Goal: Task Accomplishment & Management: Complete application form

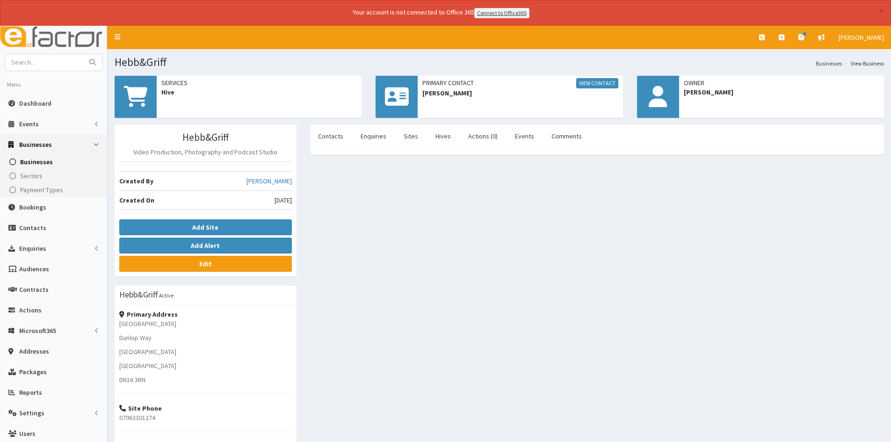
scroll to position [47, 0]
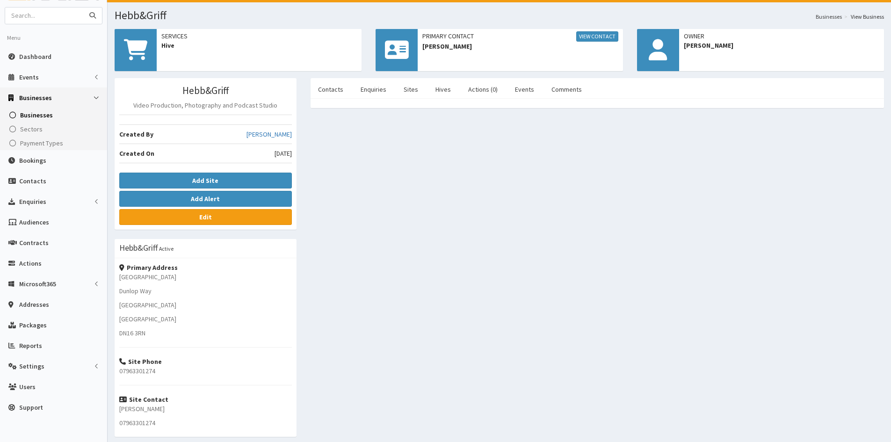
click at [56, 19] on input "text" at bounding box center [44, 15] width 79 height 16
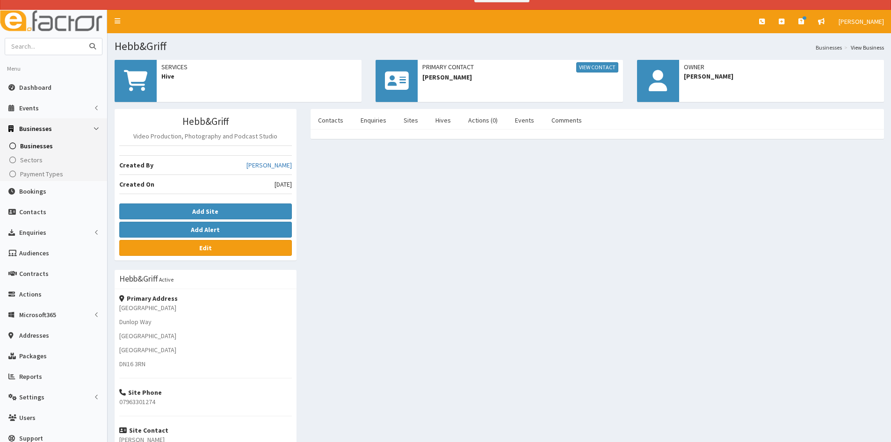
scroll to position [0, 0]
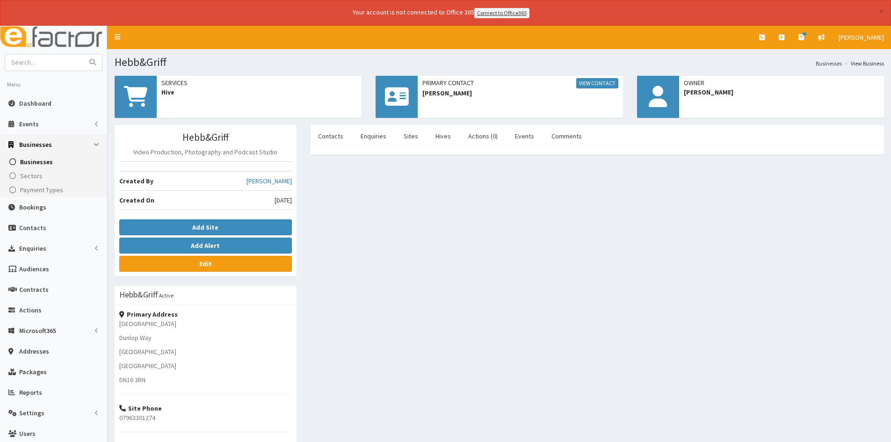
drag, startPoint x: 464, startPoint y: 314, endPoint x: 462, endPoint y: 325, distance: 11.5
click at [462, 325] on div "Hebb&Griff Video Production, Photography and Podcast Studio Created By Jessica …" at bounding box center [499, 335] width 783 height 420
click at [446, 186] on div "Hebb&Griff Video Production, Photography and Podcast Studio Created By Jessica …" at bounding box center [499, 335] width 783 height 420
click at [37, 108] on link "Dashboard" at bounding box center [53, 103] width 107 height 21
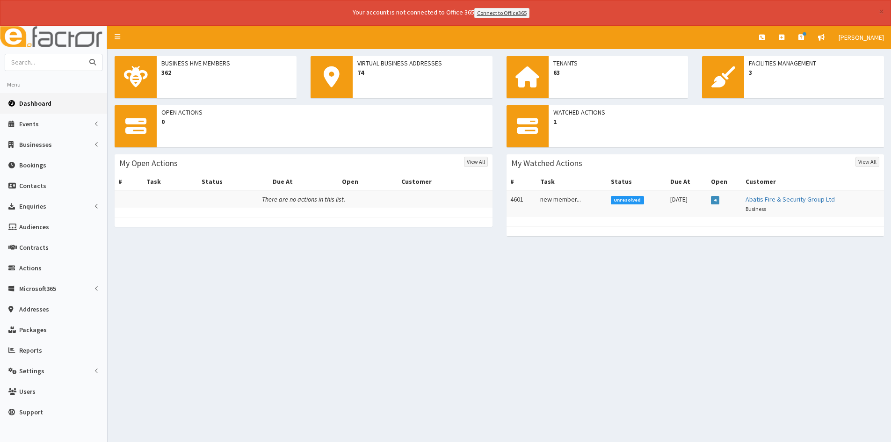
click at [58, 63] on input "text" at bounding box center [44, 62] width 79 height 16
type input "R"
type input "abroms"
click at [83, 54] on button "submit" at bounding box center [92, 62] width 19 height 16
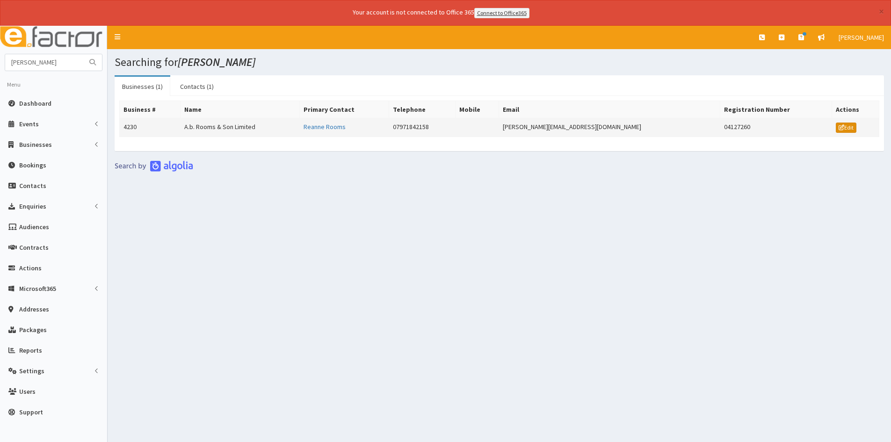
click at [841, 130] on link "Edit" at bounding box center [846, 127] width 21 height 10
click at [252, 126] on td "A.b. Rooms & Son Limited" at bounding box center [239, 127] width 119 height 19
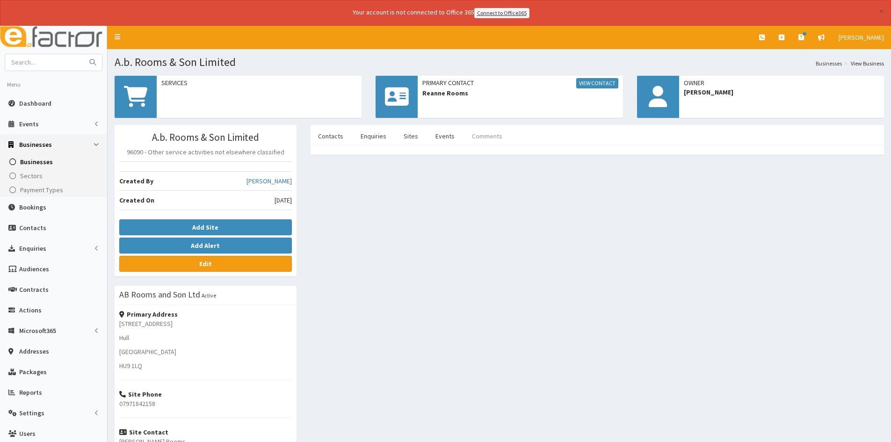
click at [501, 136] on link "Comments" at bounding box center [486, 136] width 45 height 20
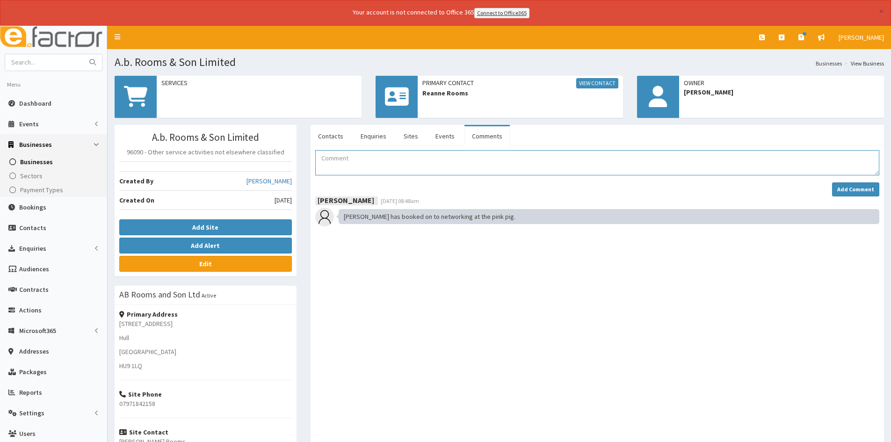
click at [440, 173] on textarea "Comment" at bounding box center [597, 162] width 564 height 25
type textarea "She has cancelled her ticket for Networking."
drag, startPoint x: 853, startPoint y: 189, endPoint x: 859, endPoint y: 188, distance: 6.7
click at [853, 188] on strong "Add Comment" at bounding box center [855, 189] width 37 height 7
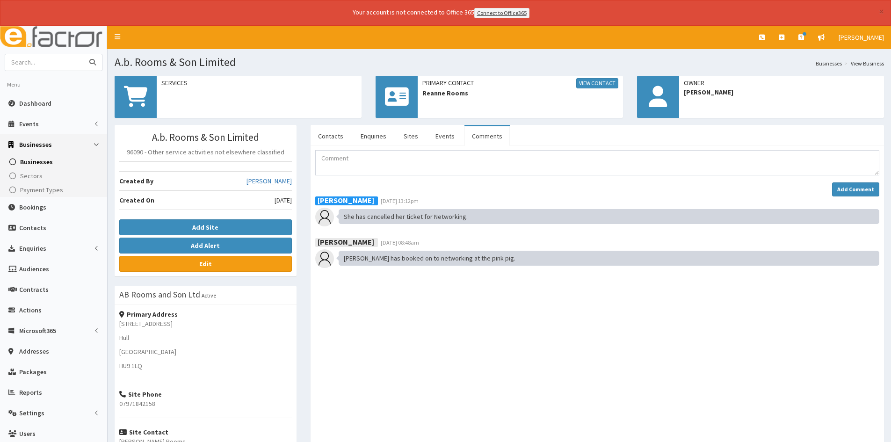
click at [71, 59] on input "text" at bounding box center [44, 62] width 79 height 16
type input "[PERSON_NAME]"
click at [83, 54] on button "submit" at bounding box center [92, 62] width 19 height 16
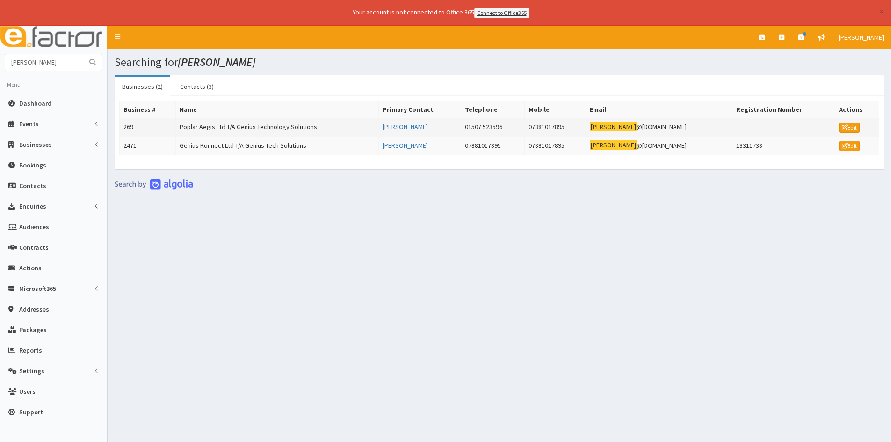
click at [274, 127] on td "Poplar Aegis Ltd T/A Genius Technology Solutions" at bounding box center [277, 127] width 203 height 19
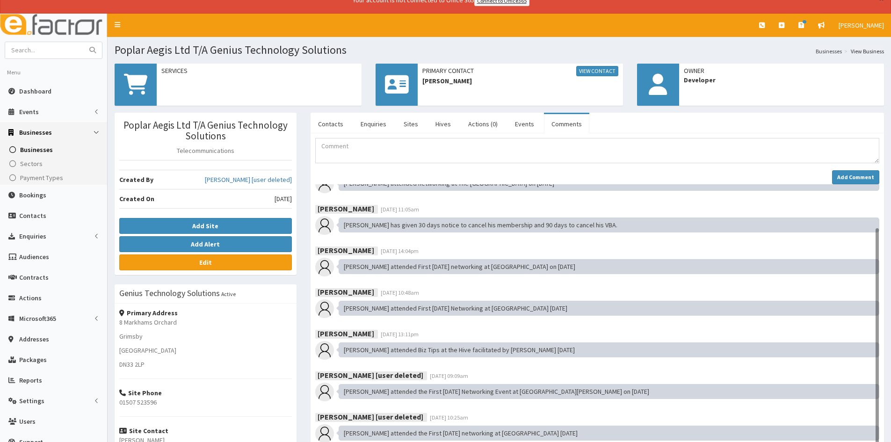
scroll to position [47, 0]
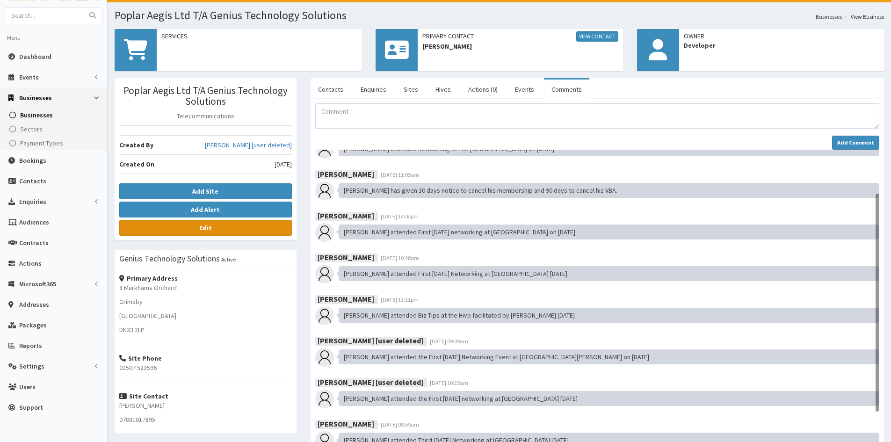
click at [238, 231] on link "Edit" at bounding box center [205, 228] width 173 height 16
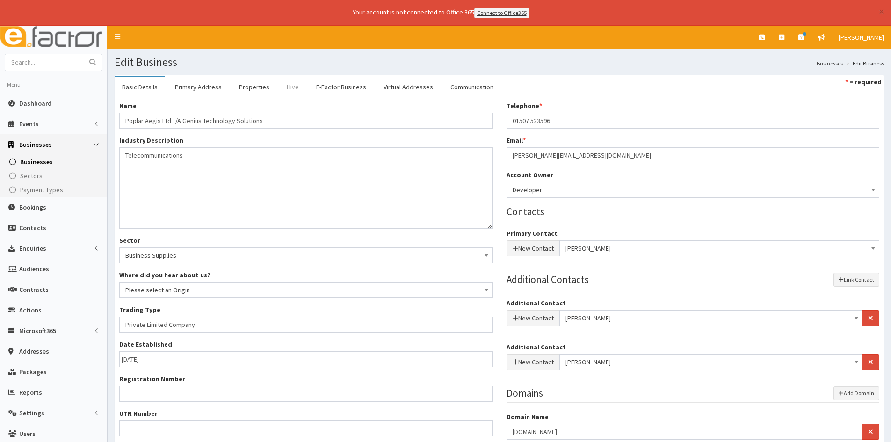
click at [289, 83] on link "Hive" at bounding box center [292, 87] width 27 height 20
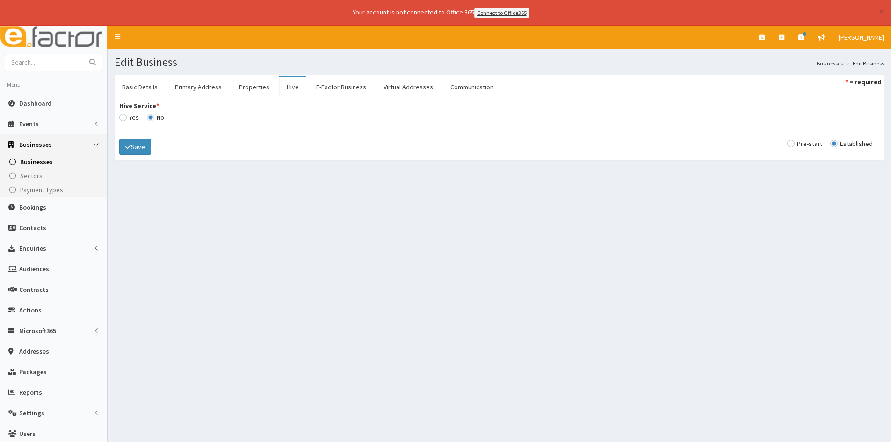
click at [125, 120] on input "Hive Service *" at bounding box center [129, 117] width 20 height 7
radio input "true"
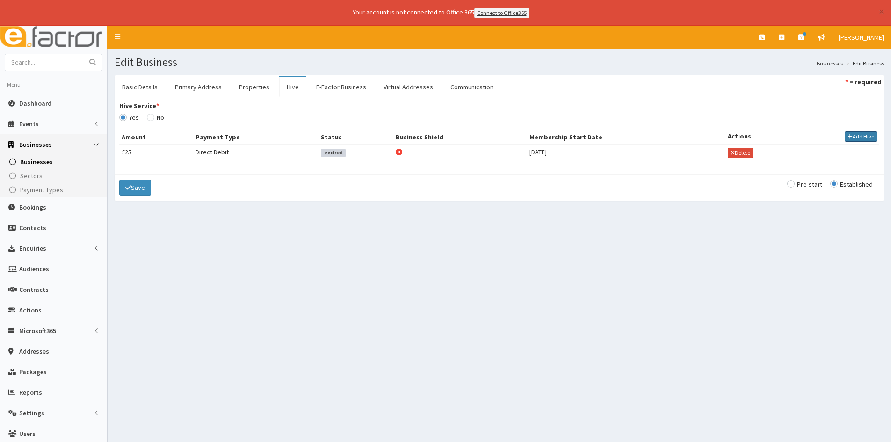
click at [847, 137] on icon "button" at bounding box center [849, 137] width 5 height 6
select select
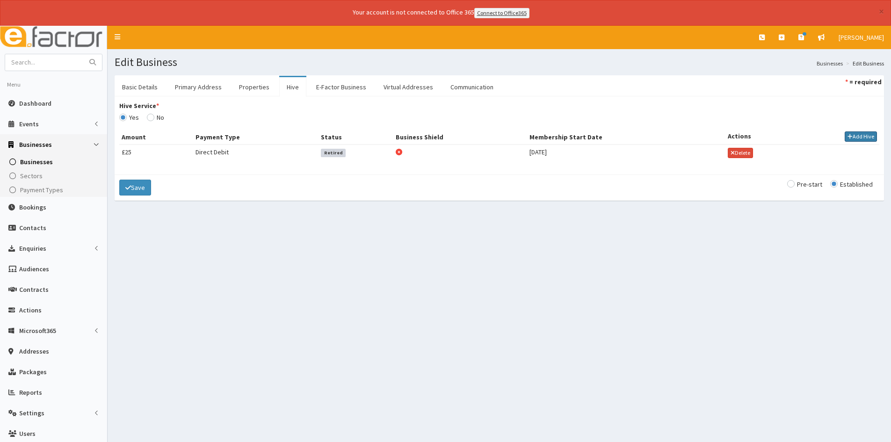
select select
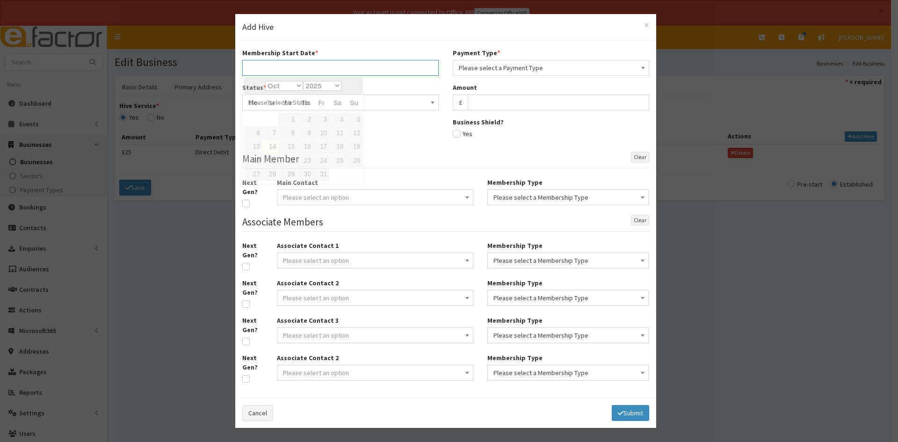
click at [396, 64] on input "text" at bounding box center [340, 68] width 196 height 16
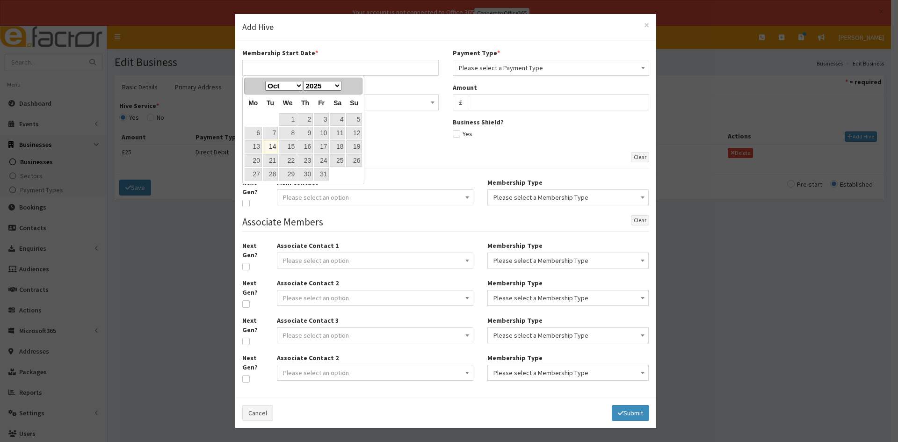
click at [264, 147] on link "14" at bounding box center [270, 146] width 15 height 13
type input "14-10-2025"
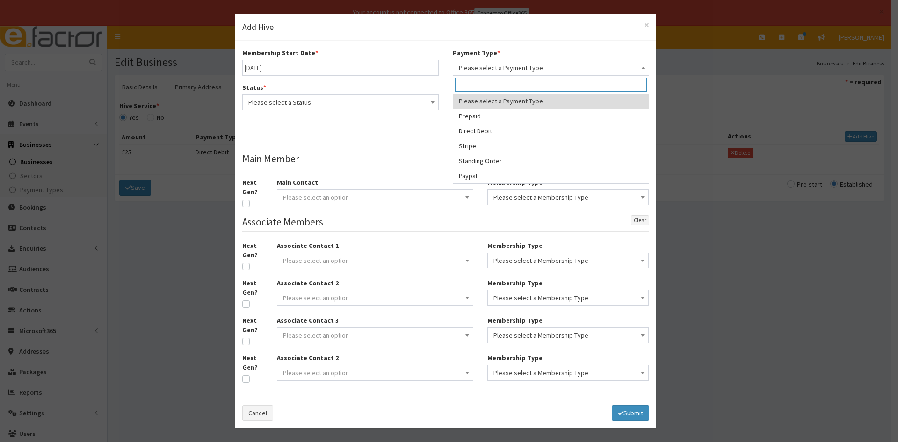
click at [527, 73] on span "Please select a Payment Type" at bounding box center [551, 67] width 184 height 13
click at [391, 101] on span "Please select a Status" at bounding box center [340, 102] width 184 height 13
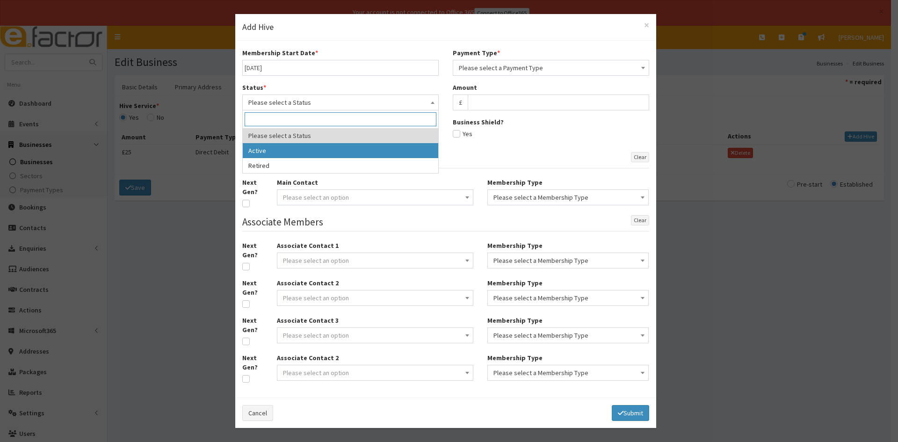
select select "1"
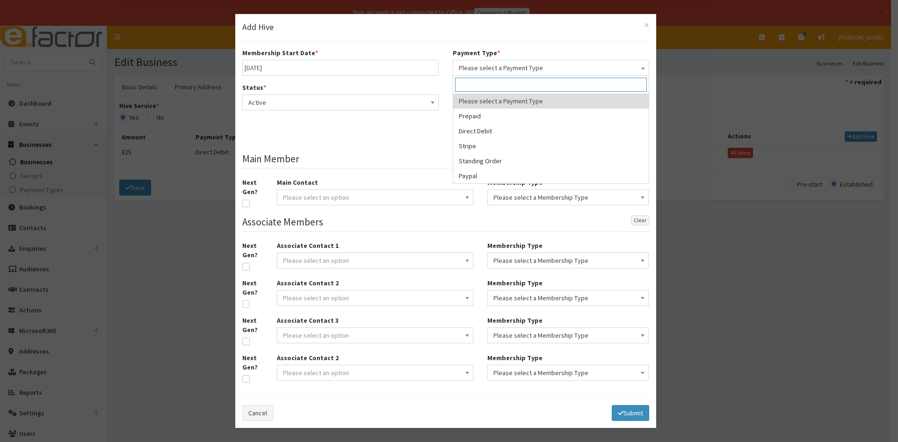
click at [497, 65] on span "Please select a Payment Type" at bounding box center [551, 67] width 184 height 13
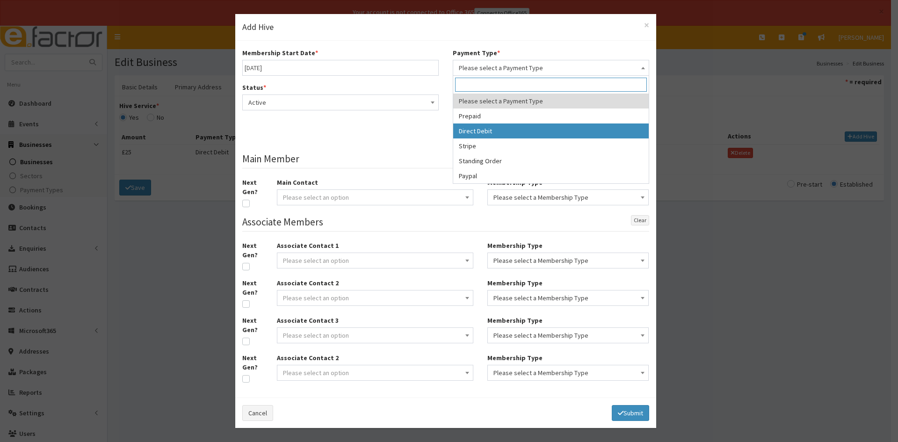
select select "2"
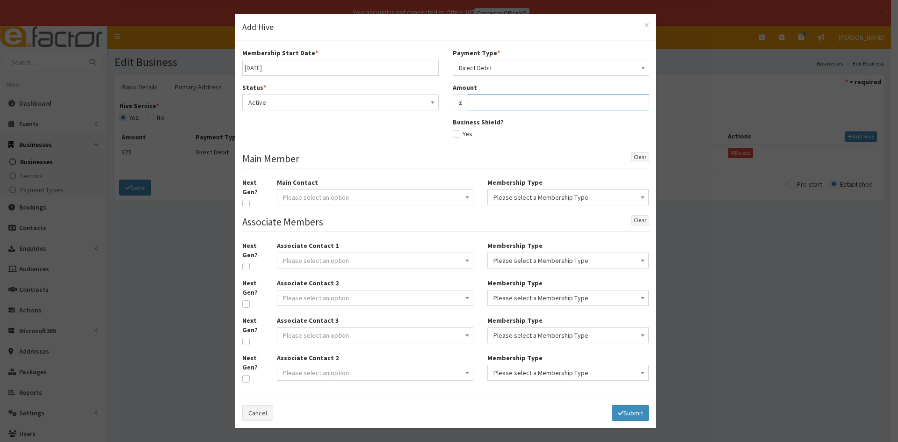
click at [488, 105] on input "text" at bounding box center [558, 102] width 181 height 16
type input "27.50"
click at [503, 137] on div "Business Shield? Yes" at bounding box center [551, 131] width 196 height 28
click at [360, 192] on span "Please select an option" at bounding box center [375, 197] width 184 height 13
click at [398, 215] on input "search" at bounding box center [375, 214] width 192 height 14
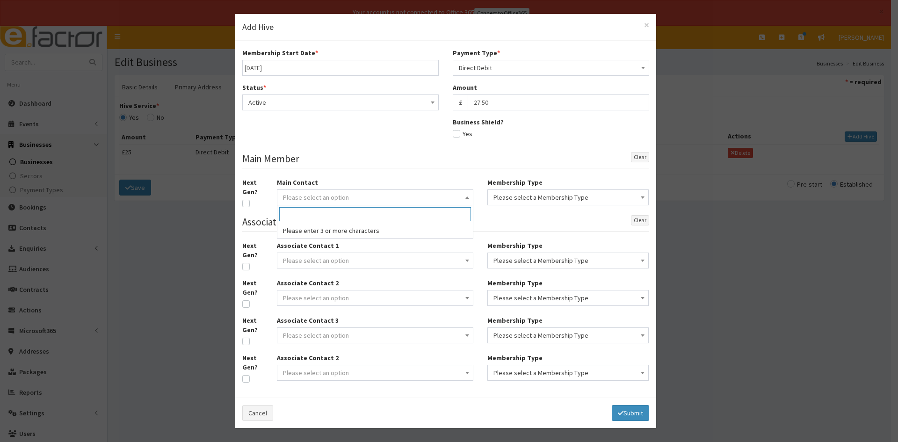
click at [382, 212] on input "search" at bounding box center [375, 214] width 192 height 14
click at [377, 214] on input "search" at bounding box center [375, 214] width 192 height 14
click at [358, 211] on input "search" at bounding box center [375, 214] width 192 height 14
click at [627, 406] on button "Submit" at bounding box center [630, 413] width 37 height 16
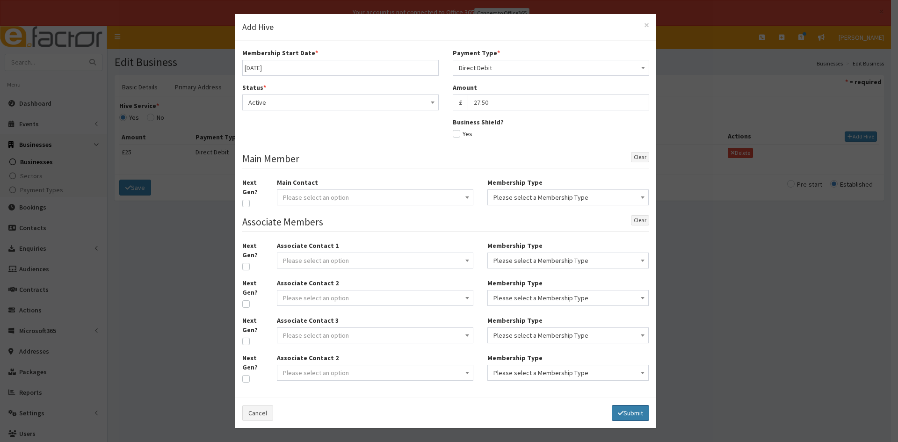
select select
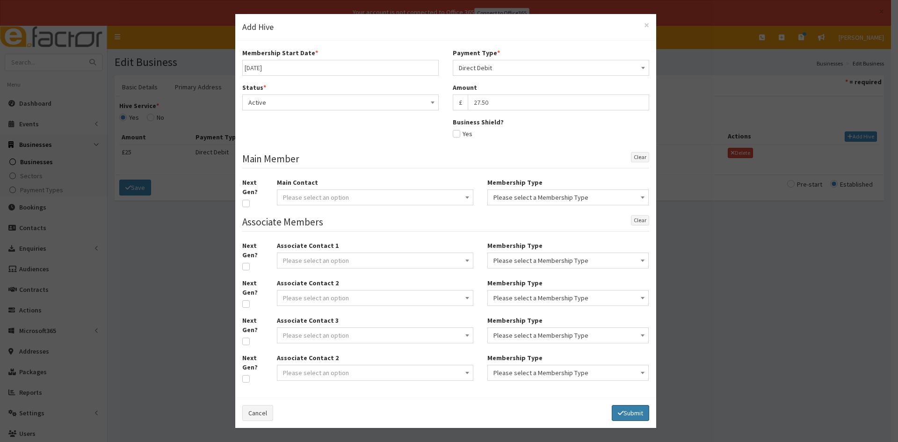
select select
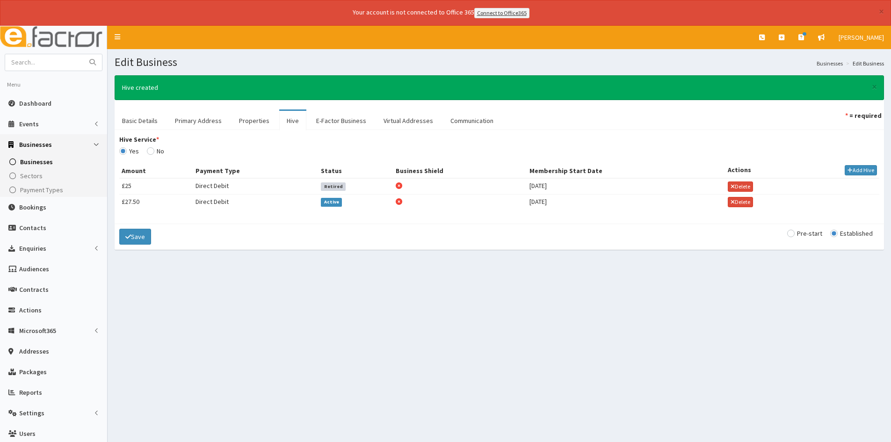
click at [115, 230] on div "Save Pre-start Established" at bounding box center [499, 236] width 769 height 26
click at [128, 238] on icon "submit" at bounding box center [128, 236] width 6 height 7
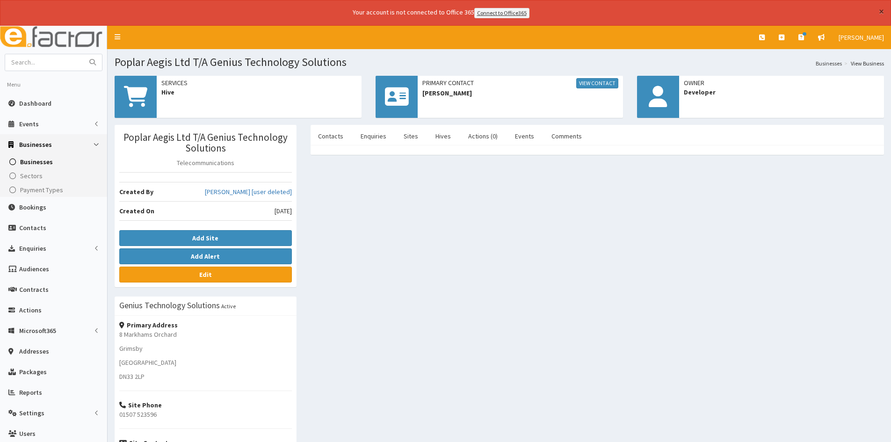
click at [881, 10] on button "×" at bounding box center [881, 12] width 5 height 10
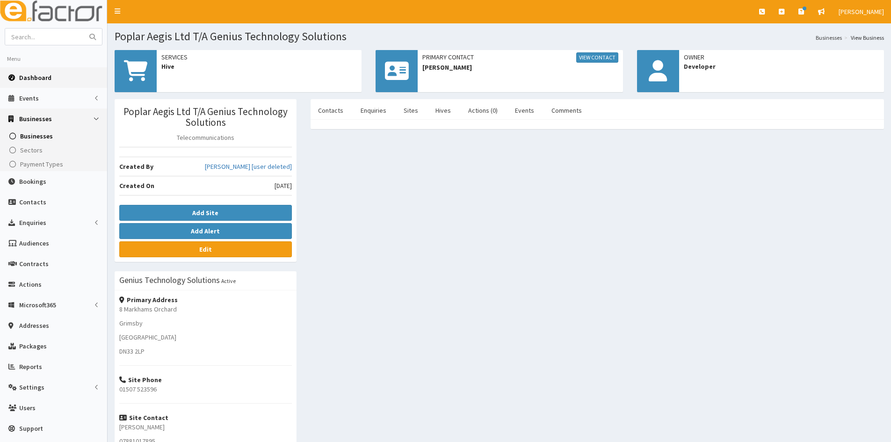
click at [50, 85] on link "Dashboard" at bounding box center [53, 77] width 107 height 21
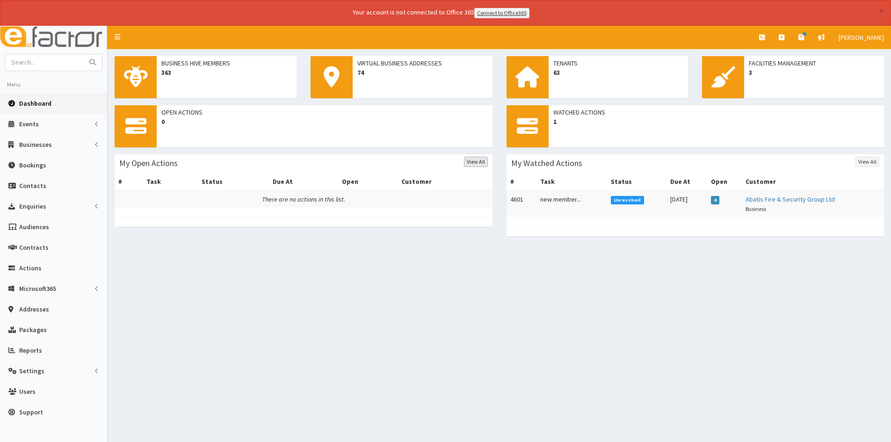
click at [466, 161] on link "View All" at bounding box center [476, 162] width 24 height 10
click at [791, 43] on link at bounding box center [781, 37] width 20 height 23
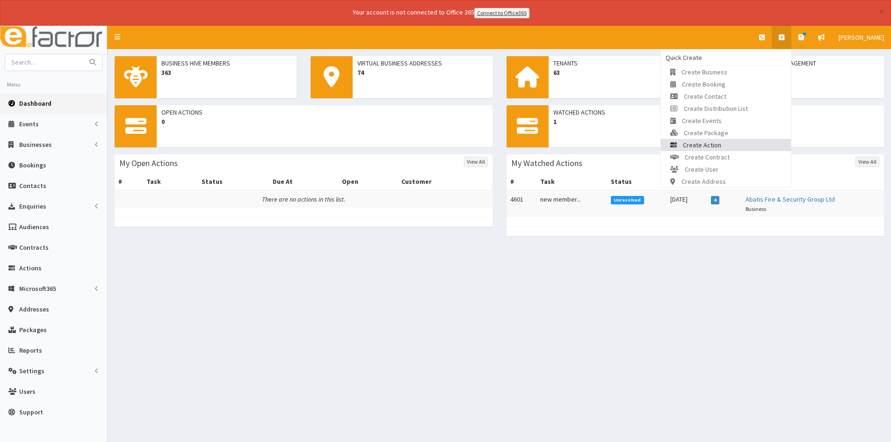
click at [703, 139] on link "Create Action" at bounding box center [726, 145] width 130 height 12
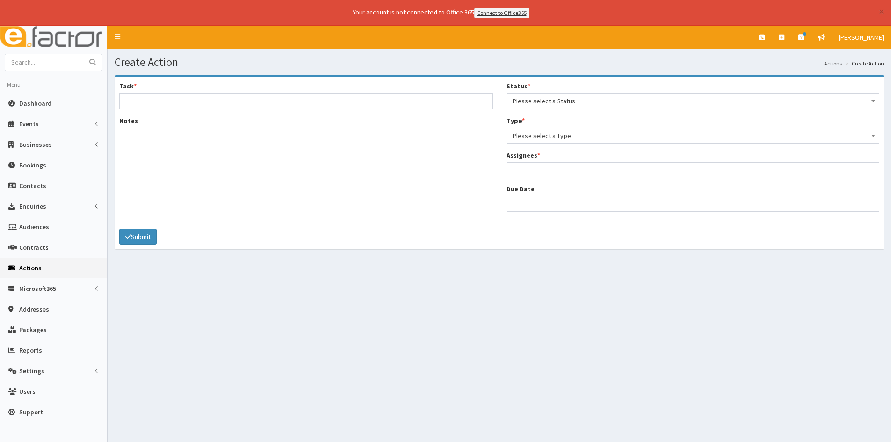
select select
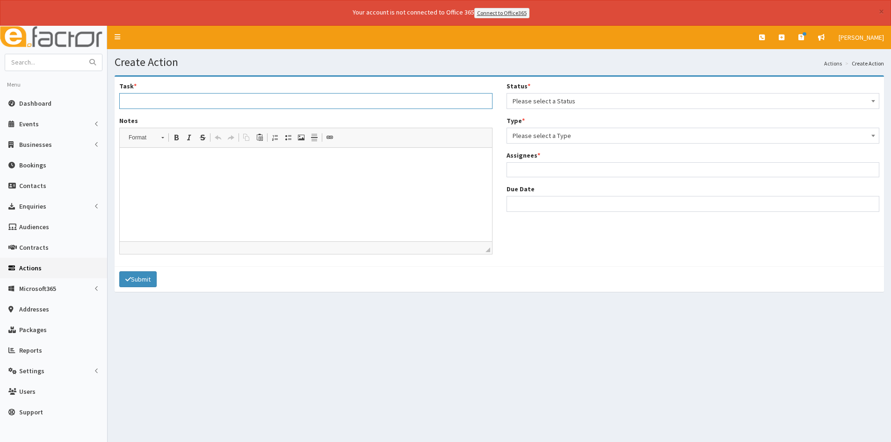
click at [210, 102] on input "Task *" at bounding box center [305, 101] width 373 height 16
type input "check if business member has been completed in 7 days."
click at [529, 107] on span "Please select a Status" at bounding box center [692, 100] width 361 height 13
click at [545, 138] on span "Please select a Type" at bounding box center [692, 135] width 361 height 13
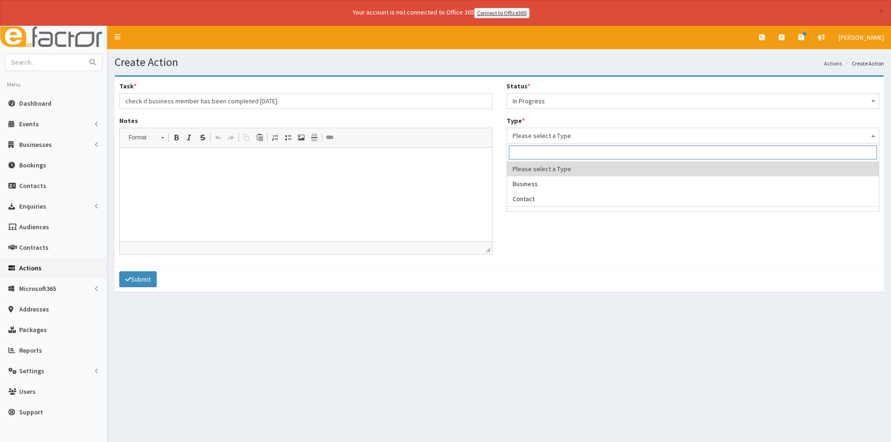
click at [529, 125] on div "Type * Please select a Type Business Contact Please select a Type" at bounding box center [692, 130] width 373 height 28
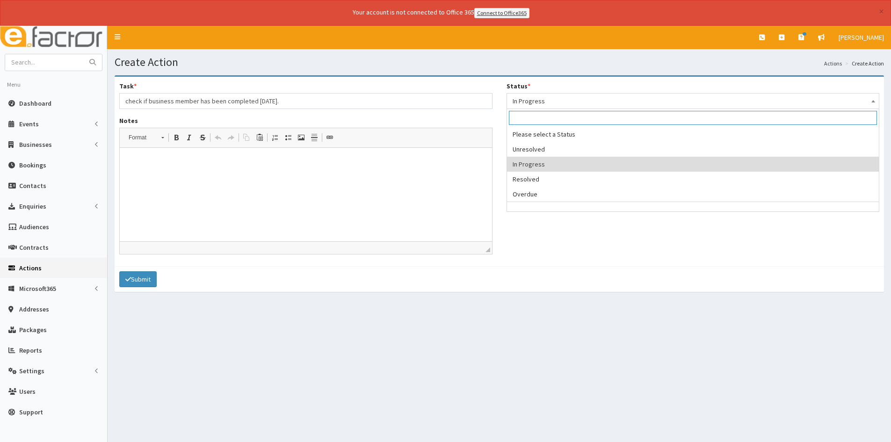
click at [539, 105] on span "In Progress" at bounding box center [692, 100] width 361 height 13
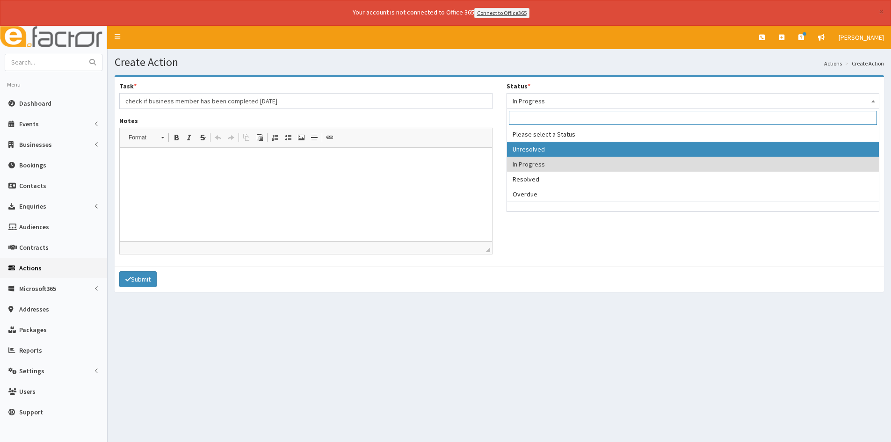
select select "1"
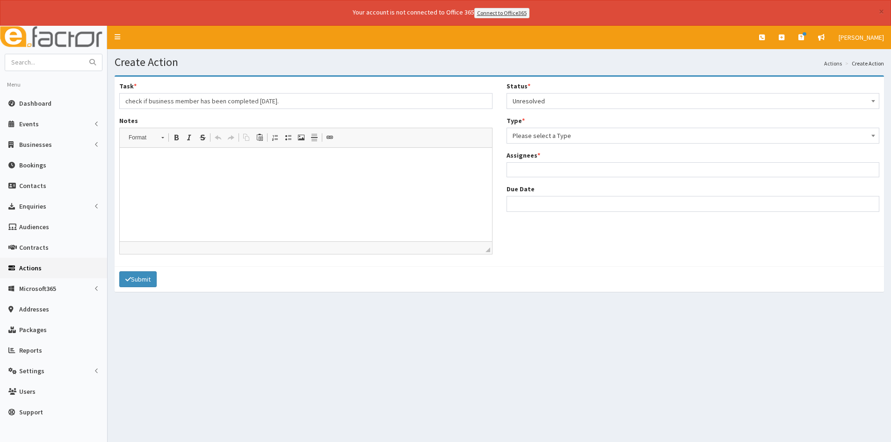
click at [543, 163] on ul at bounding box center [693, 169] width 372 height 12
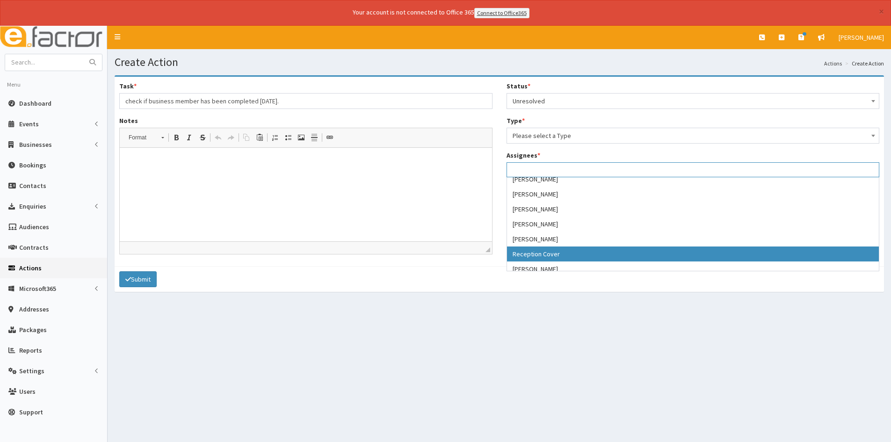
scroll to position [191, 0]
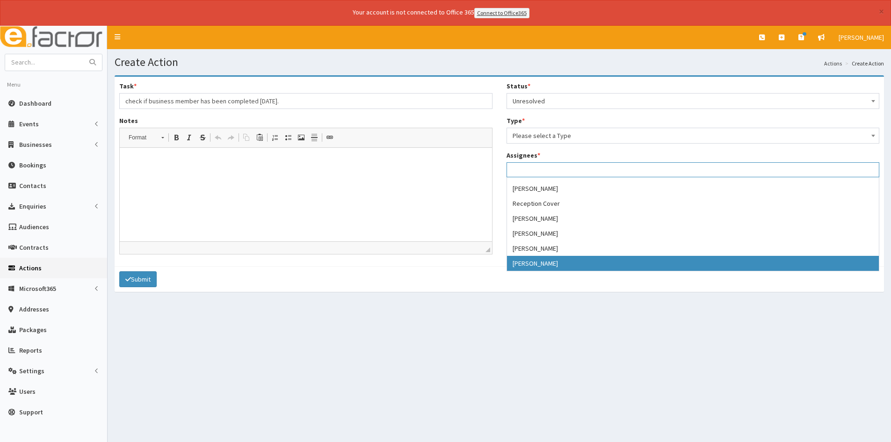
select select "46"
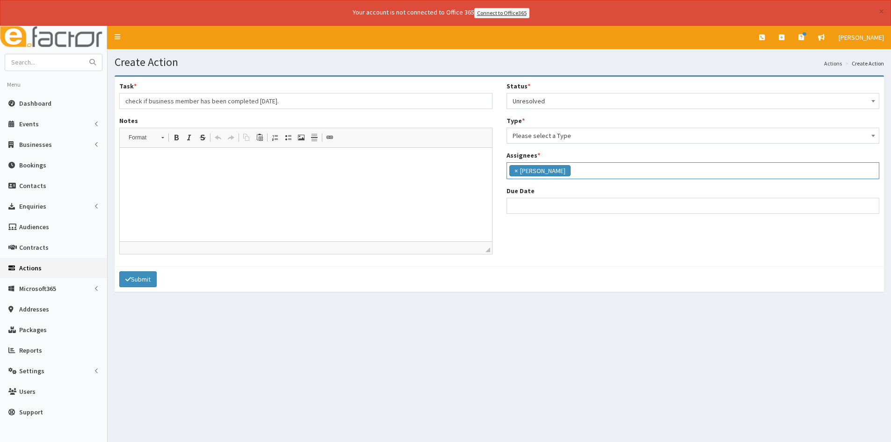
click at [550, 216] on div "Status * Please select a Status Unresolved In Progress Resolved Overdue Unresol…" at bounding box center [692, 150] width 387 height 139
click at [550, 208] on input "Due Date" at bounding box center [692, 206] width 373 height 16
select select "12"
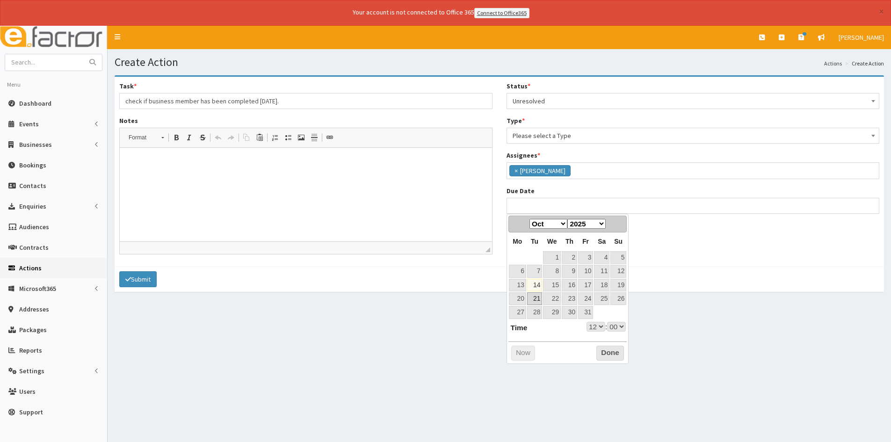
click at [537, 295] on link "21" at bounding box center [534, 298] width 15 height 13
type input "21-10-2025 12:00"
select select "12"
click at [604, 349] on button "Done" at bounding box center [610, 353] width 28 height 15
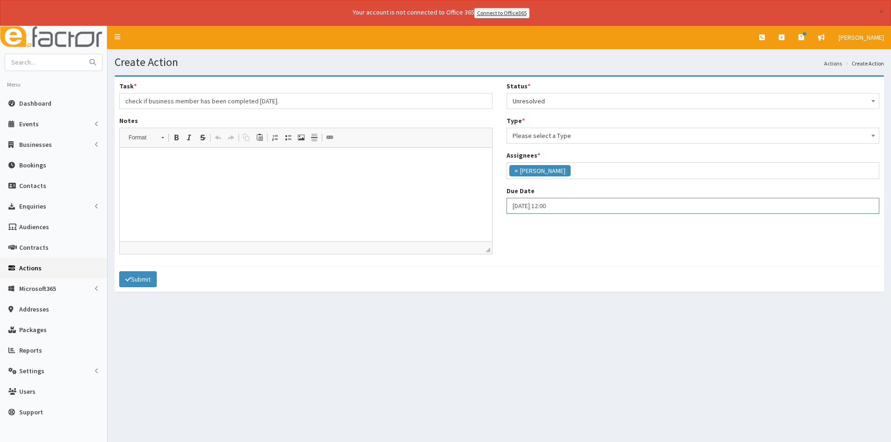
select select "12"
click at [578, 202] on input "21-10-2025 12:00" at bounding box center [692, 206] width 373 height 16
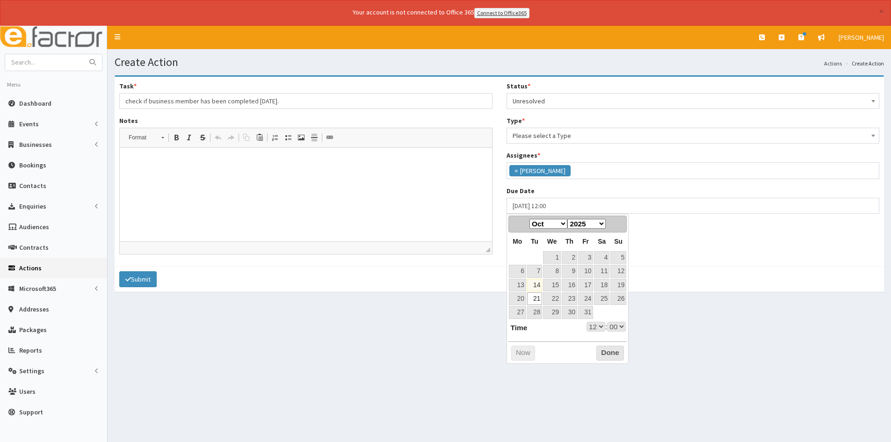
click at [601, 326] on select "00 01 02 03 04 05 06 07 08 09 10 11 12 13 14 15 16 17 18 19 20 21 22 23" at bounding box center [595, 327] width 19 height 10
type input "21-10-2025 17:00"
select select "17"
click at [607, 350] on button "Done" at bounding box center [610, 353] width 28 height 15
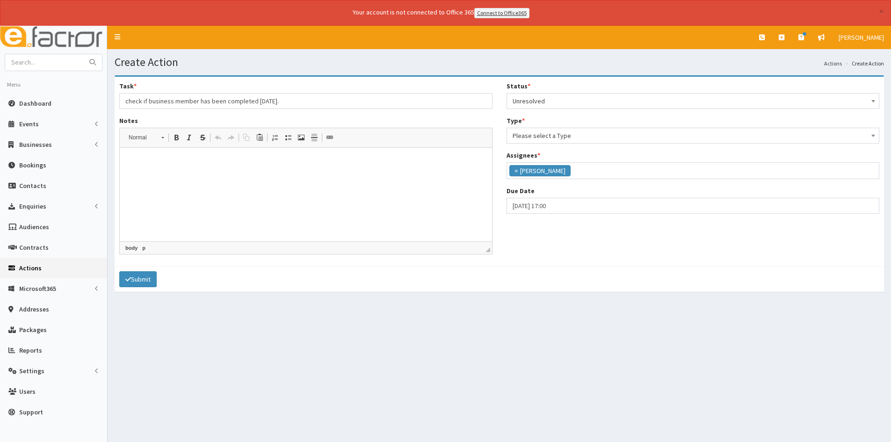
click at [351, 174] on html at bounding box center [306, 161] width 372 height 29
click at [543, 135] on span "Please select a Type" at bounding box center [692, 135] width 361 height 13
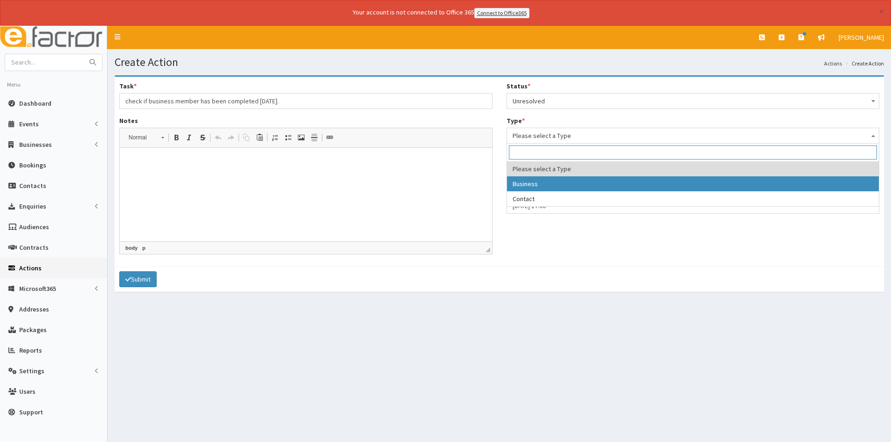
select select "business"
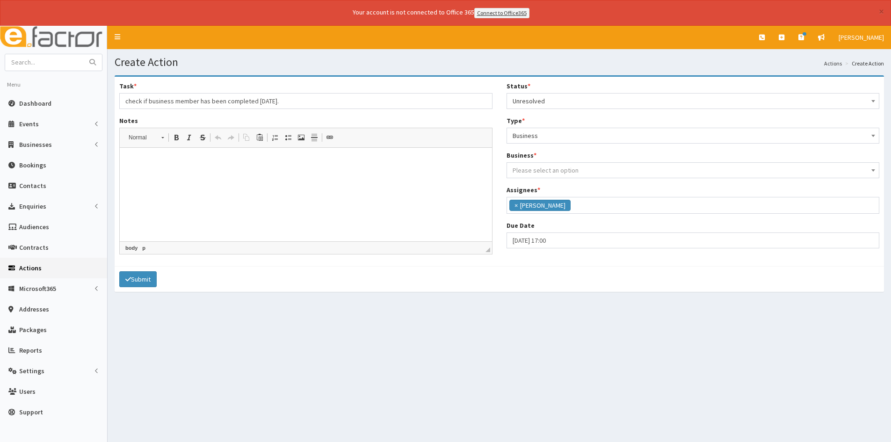
click at [536, 157] on div "Business * Please select a Business Please select an option" at bounding box center [692, 165] width 373 height 28
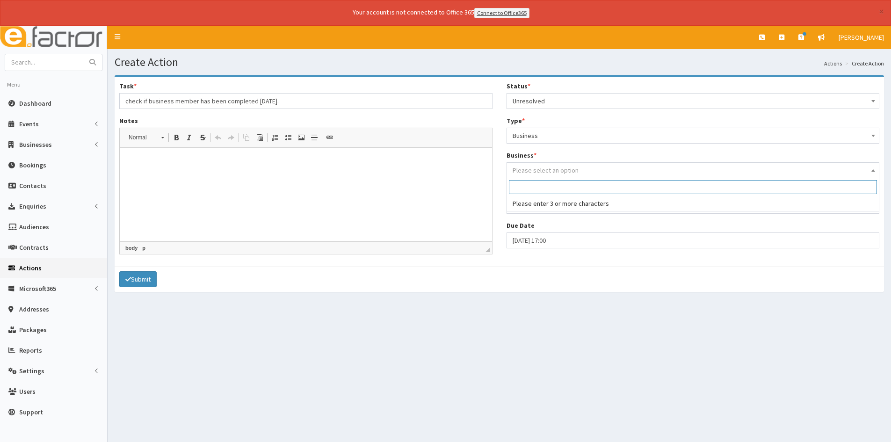
click at [536, 163] on span "Please select an option" at bounding box center [692, 170] width 373 height 16
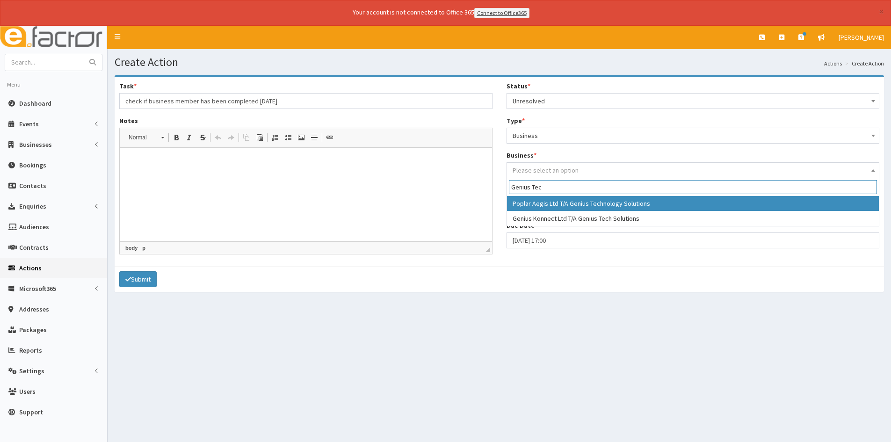
type input "Genius Tec"
select select "269"
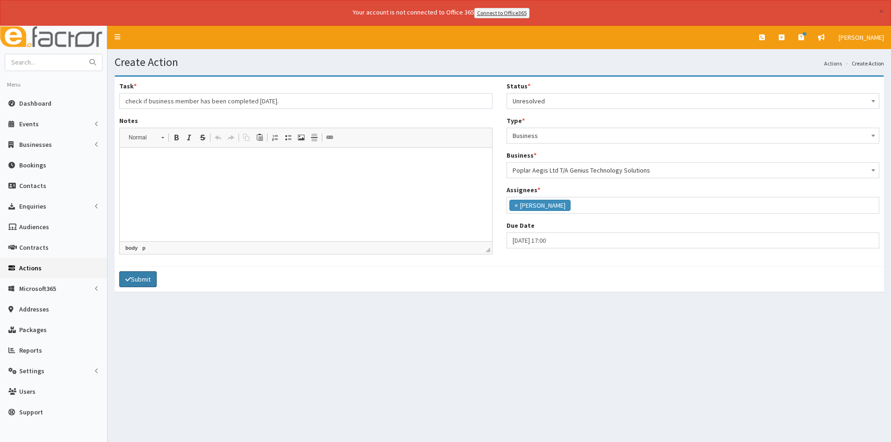
click at [142, 284] on button "Submit" at bounding box center [137, 279] width 37 height 16
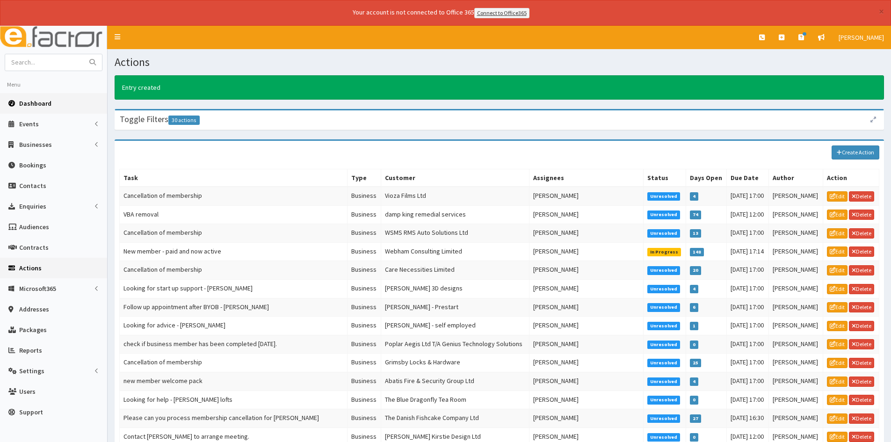
click at [36, 102] on span "Dashboard" at bounding box center [35, 103] width 32 height 8
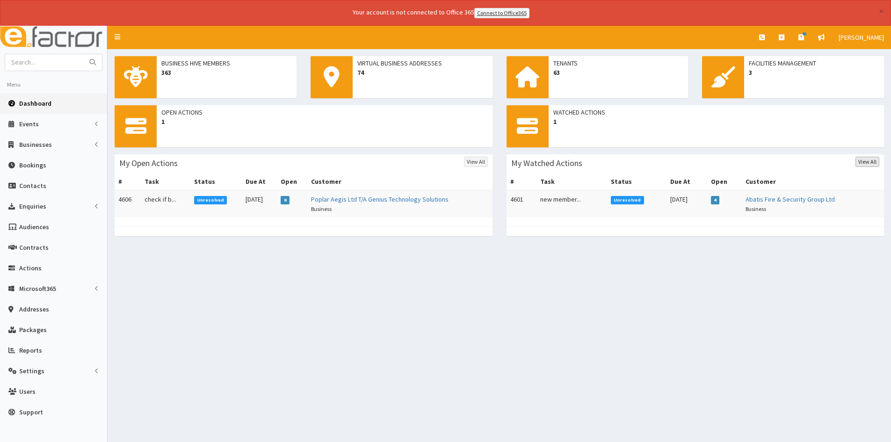
click at [868, 165] on link "View All" at bounding box center [867, 162] width 24 height 10
click at [791, 45] on link at bounding box center [781, 37] width 20 height 23
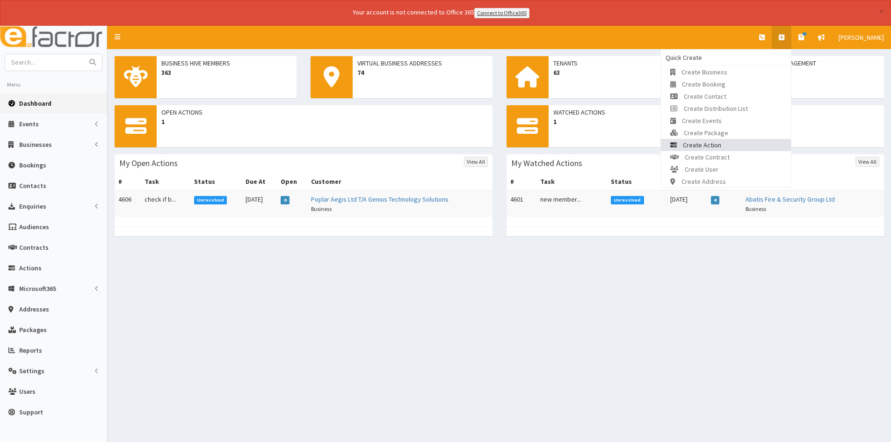
click at [731, 148] on link "Create Action" at bounding box center [726, 145] width 130 height 12
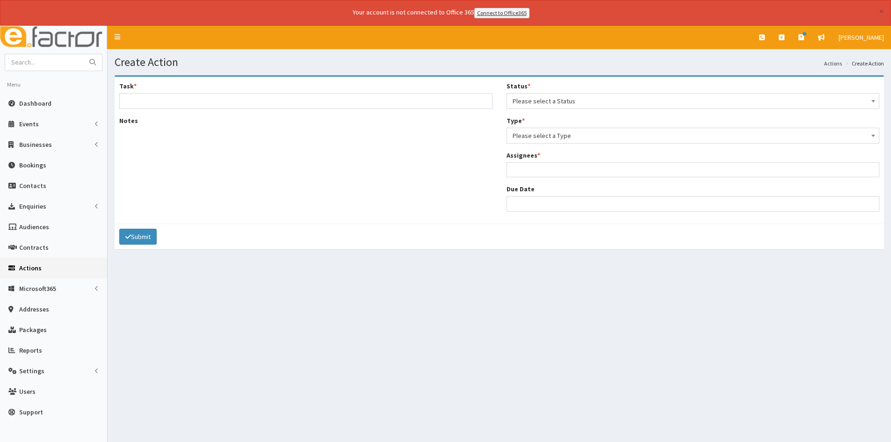
select select
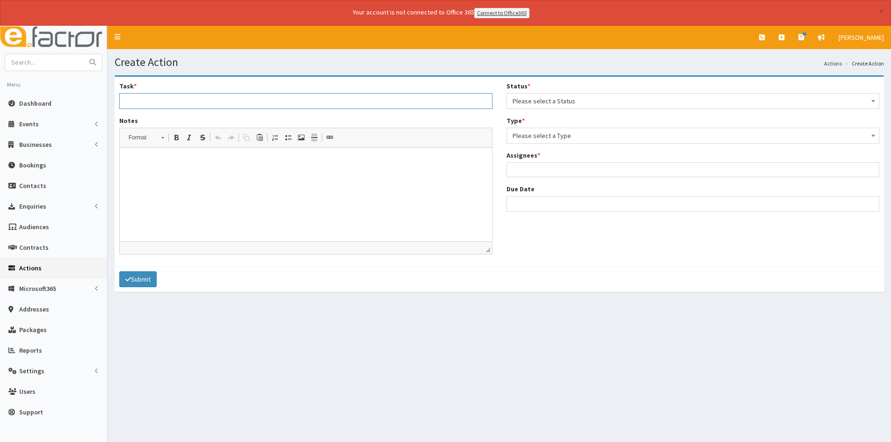
click at [365, 102] on input "Task *" at bounding box center [305, 101] width 373 height 16
type input "Welcome pack & hamper"
click at [197, 164] on p at bounding box center [305, 162] width 353 height 10
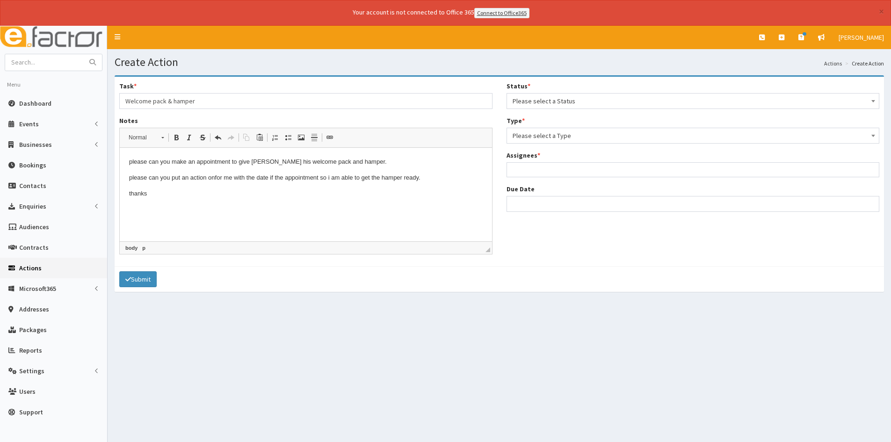
click at [132, 162] on p "please can you make an appointment to give Tony his welcome pack and hamper." at bounding box center [305, 162] width 353 height 10
click at [131, 179] on p "please can you put an action onfor me with the date if the appointment so i am …" at bounding box center [305, 178] width 353 height 10
click at [131, 194] on p "thanks" at bounding box center [305, 193] width 353 height 10
click at [605, 169] on ul at bounding box center [693, 169] width 372 height 12
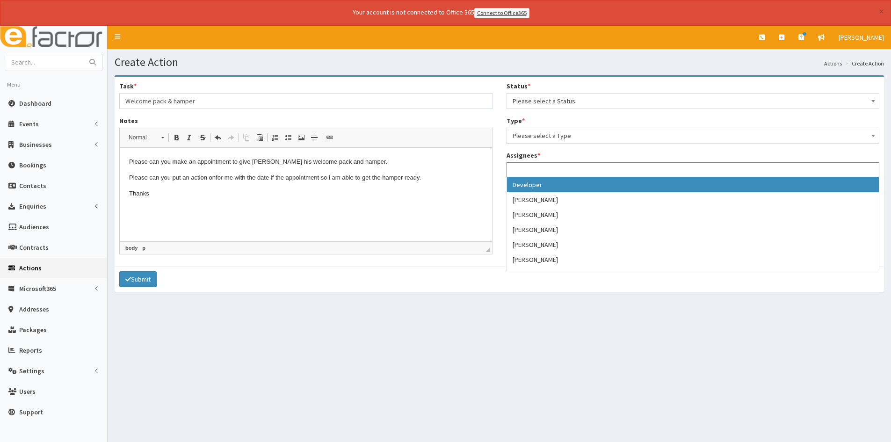
click at [549, 98] on span "Please select a Status" at bounding box center [692, 100] width 361 height 13
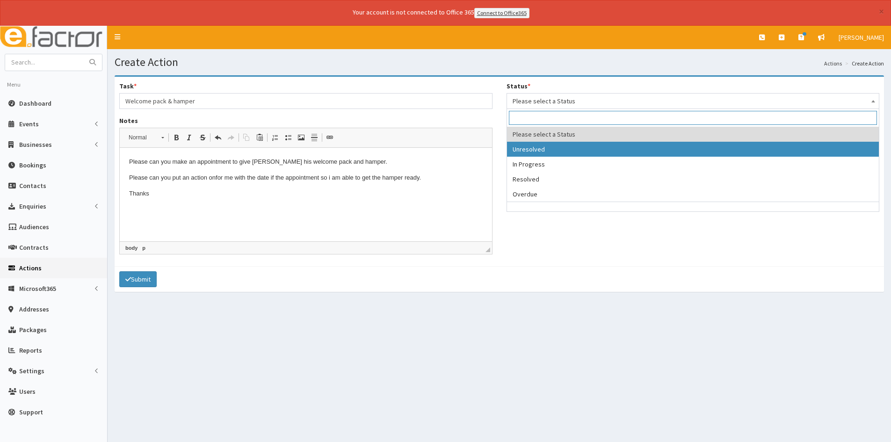
select select "1"
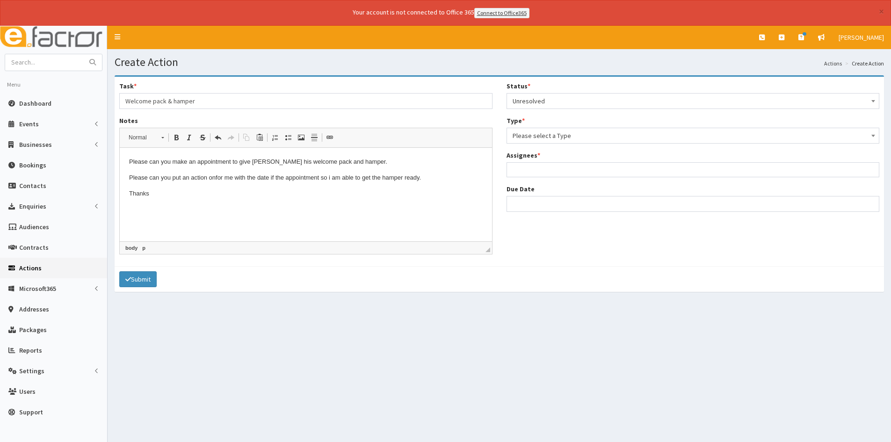
click at [551, 135] on span "Please select a Type" at bounding box center [692, 135] width 361 height 13
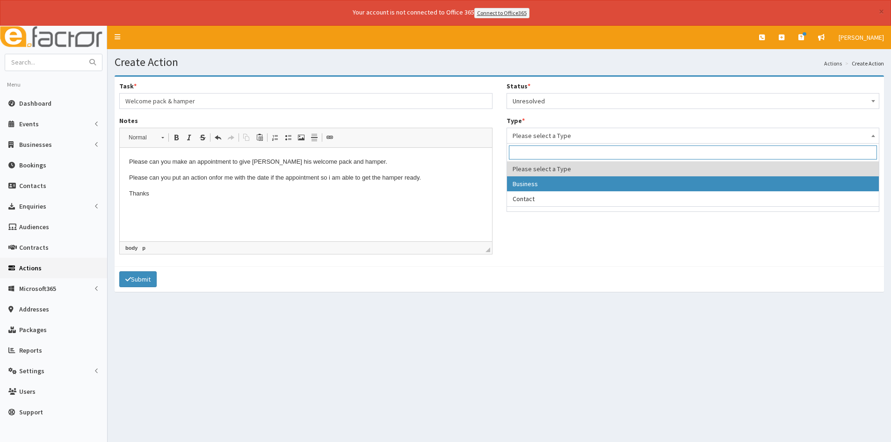
select select "business"
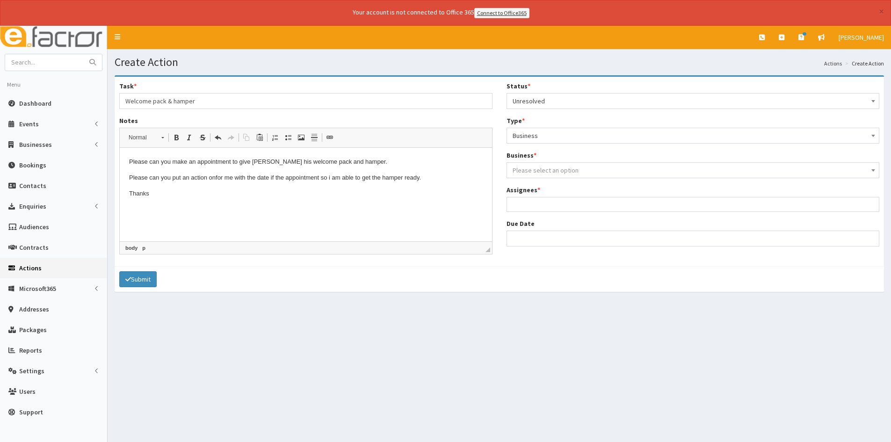
click at [542, 166] on span "Please select an option" at bounding box center [545, 170] width 66 height 8
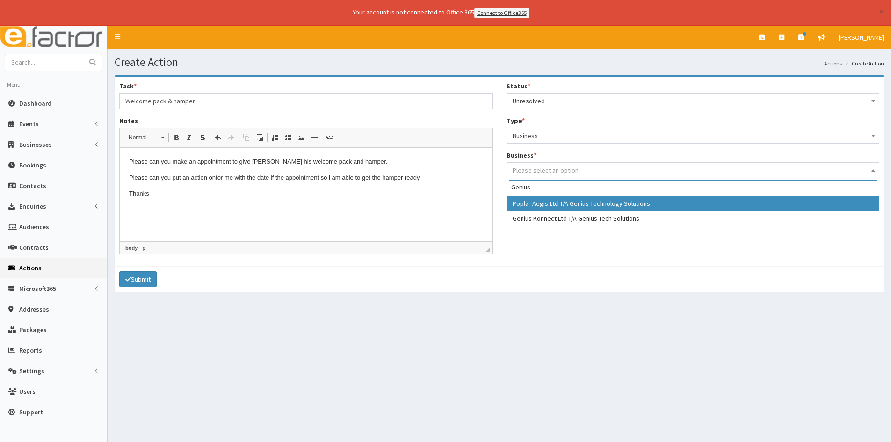
type input "Genius"
select select "269"
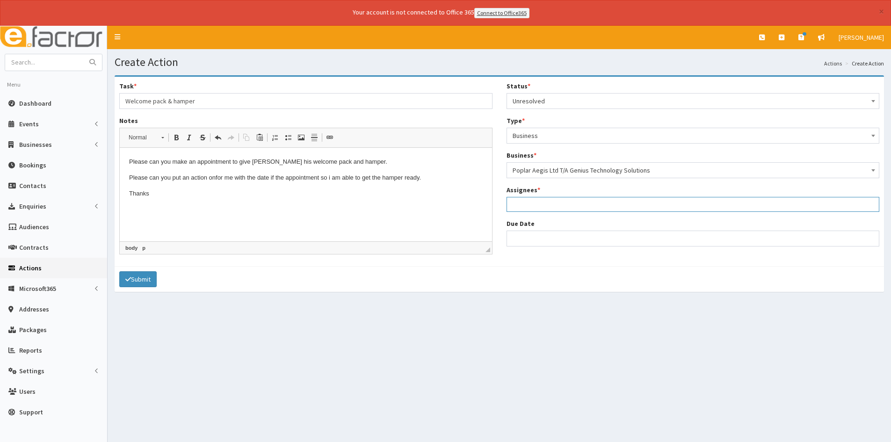
click at [543, 208] on ul at bounding box center [693, 203] width 372 height 12
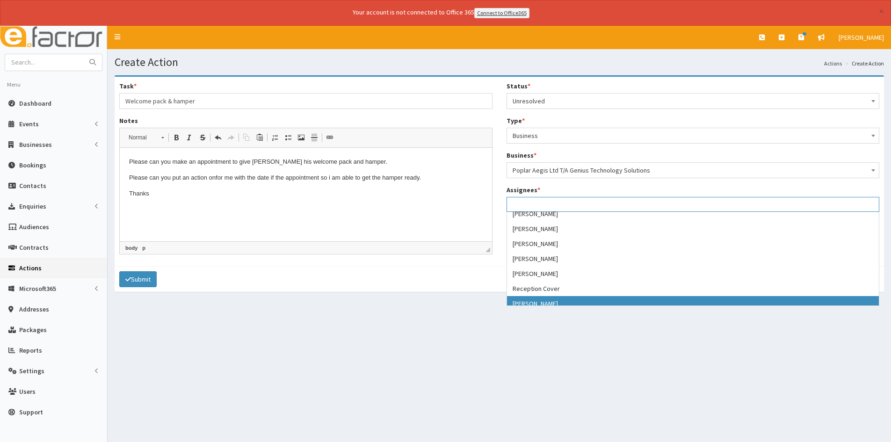
scroll to position [187, 0]
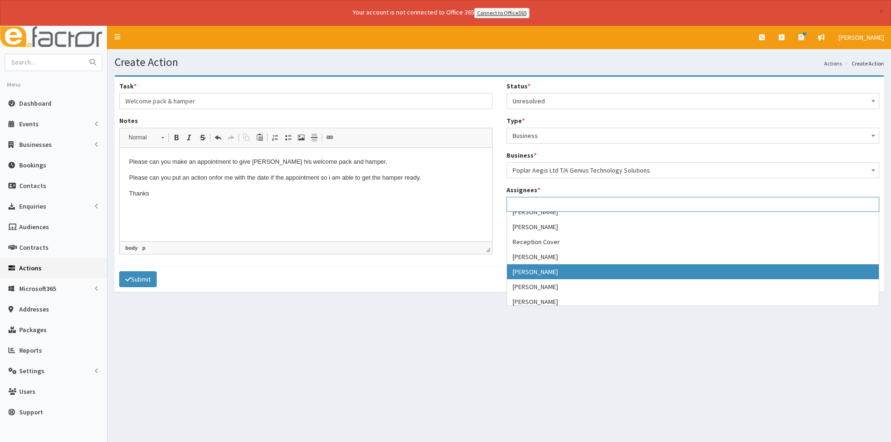
select select "44"
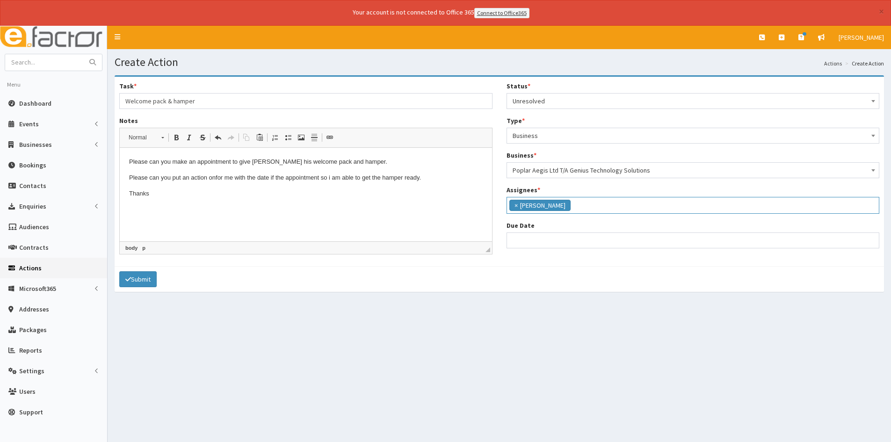
scroll to position [142, 0]
select select "12"
click at [538, 238] on input "Due Date" at bounding box center [692, 240] width 373 height 16
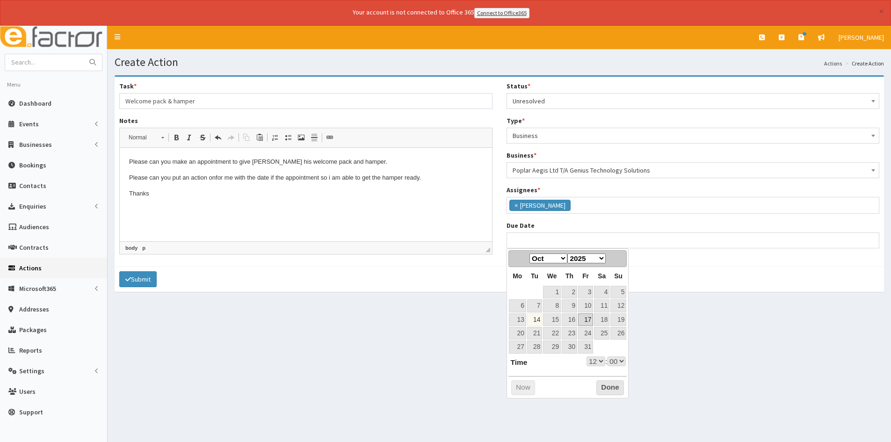
click at [587, 320] on link "17" at bounding box center [585, 319] width 15 height 13
type input "17-10-2025 12:00"
select select "12"
click at [598, 362] on select "00 01 02 03 04 05 06 07 08 09 10 11 12 13 14 15 16 17 18 19 20 21 22 23" at bounding box center [595, 361] width 19 height 10
select select "17"
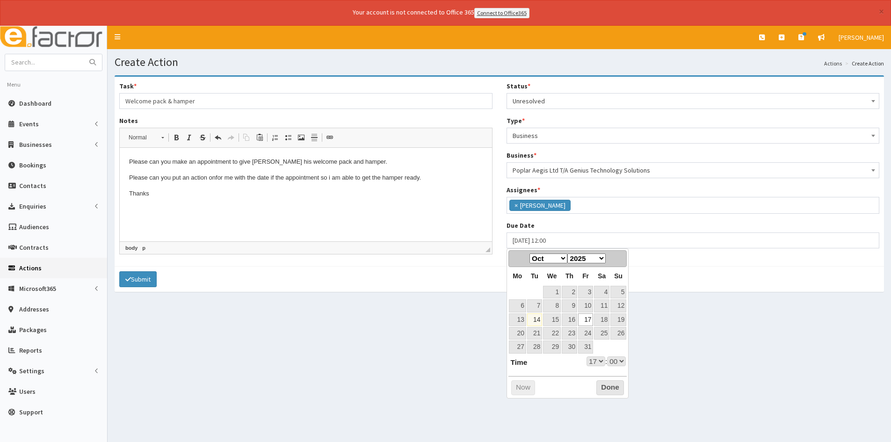
type input "[DATE] 17:00"
click at [609, 392] on button "Done" at bounding box center [610, 387] width 28 height 15
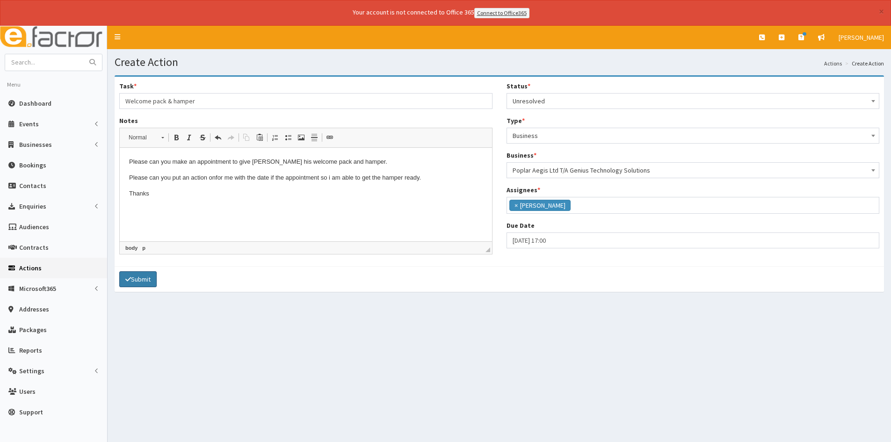
click at [156, 285] on button "Submit" at bounding box center [137, 279] width 37 height 16
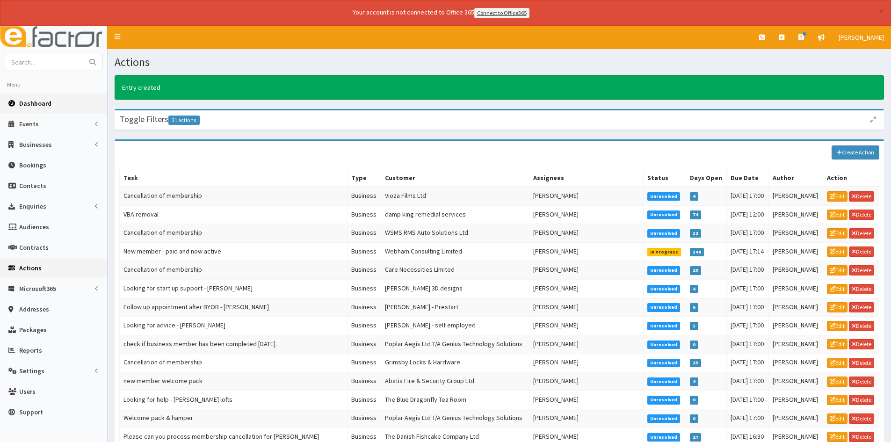
click at [34, 106] on span "Dashboard" at bounding box center [35, 103] width 32 height 8
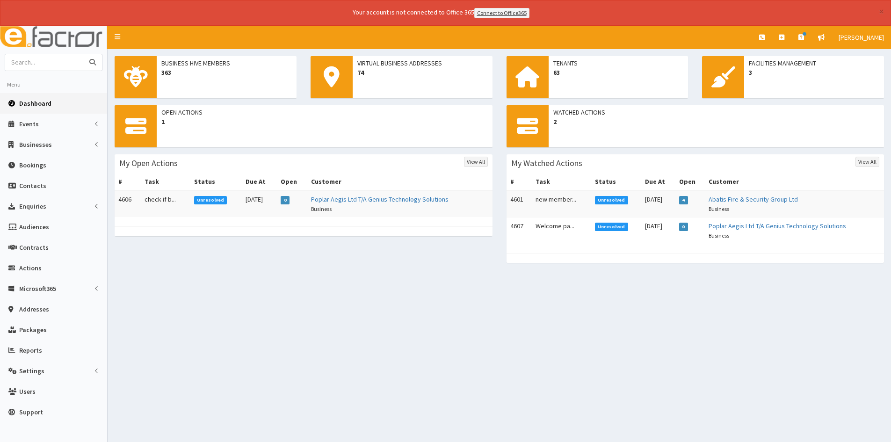
click at [43, 61] on input "text" at bounding box center [44, 62] width 79 height 16
click at [382, 201] on link "Poplar Aegis Ltd T/A Genius Technology Solutions" at bounding box center [379, 199] width 137 height 8
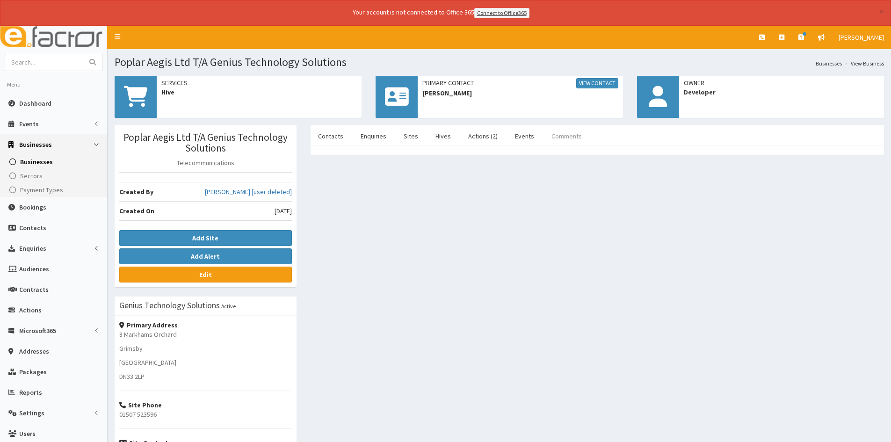
click at [568, 137] on link "Comments" at bounding box center [566, 136] width 45 height 20
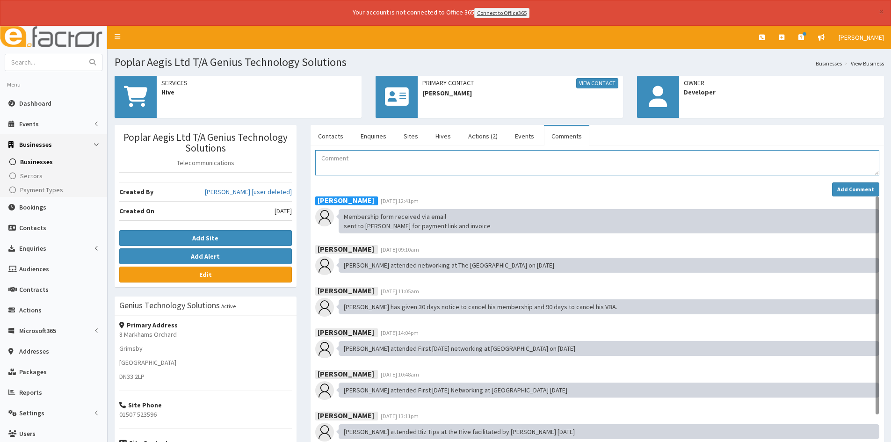
click at [343, 159] on textarea "Comment" at bounding box center [597, 162] width 564 height 25
type textarea "Payment received Tags updated on Mailchimp Account updated on Hive Connect Adde…"
click at [857, 190] on strong "Add Comment" at bounding box center [855, 189] width 37 height 7
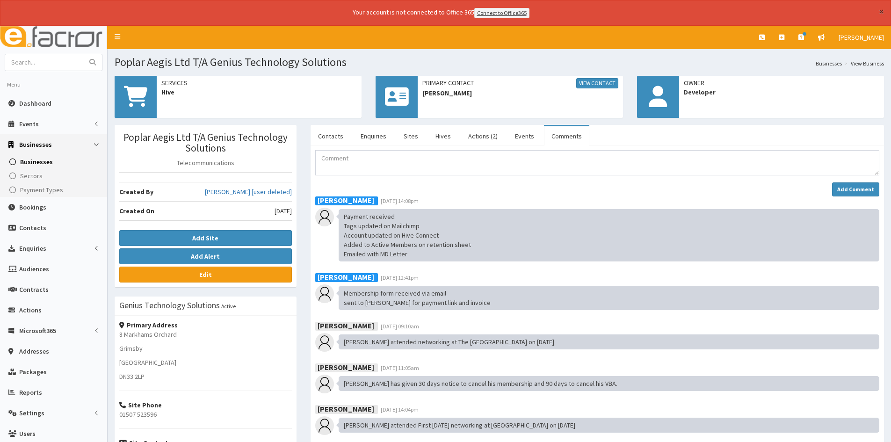
click at [883, 15] on button "×" at bounding box center [881, 12] width 5 height 10
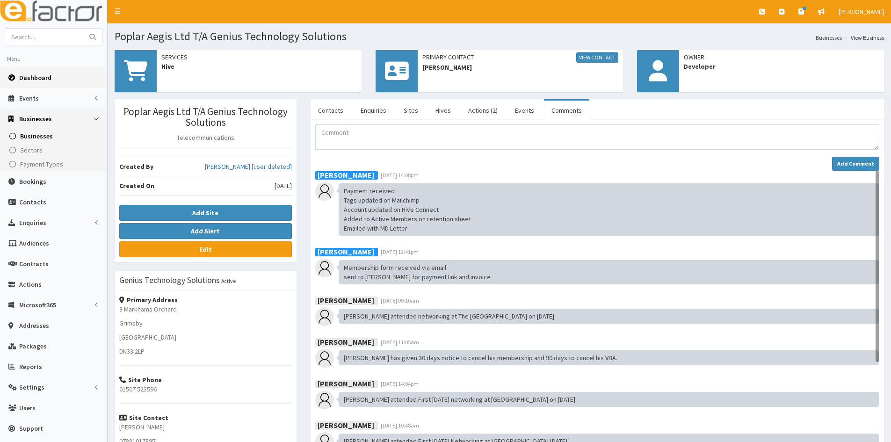
click at [39, 83] on link "Dashboard" at bounding box center [53, 77] width 107 height 21
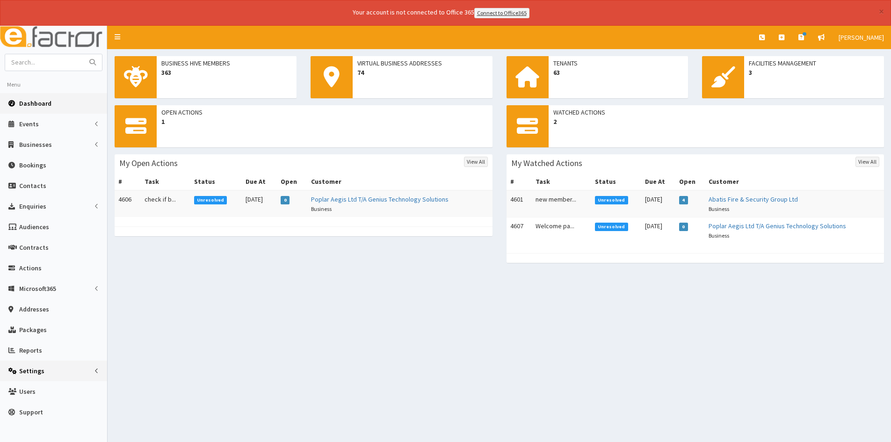
drag, startPoint x: 71, startPoint y: 219, endPoint x: 86, endPoint y: 366, distance: 147.1
